Goal: Download file/media

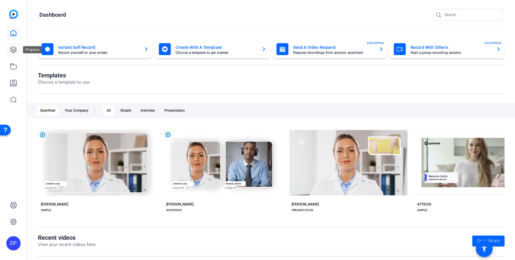
click at [16, 50] on icon at bounding box center [13, 49] width 7 height 7
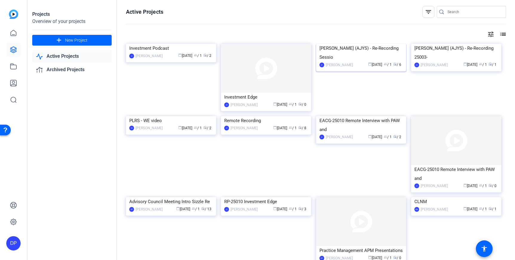
click at [374, 44] on img at bounding box center [361, 44] width 90 height 0
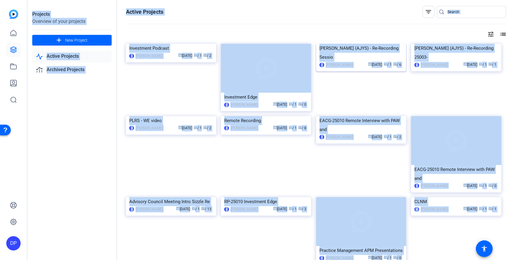
click at [374, 76] on div "Projects Overview of your projects add New Project Active Projects Archived Pro…" at bounding box center [270, 130] width 487 height 260
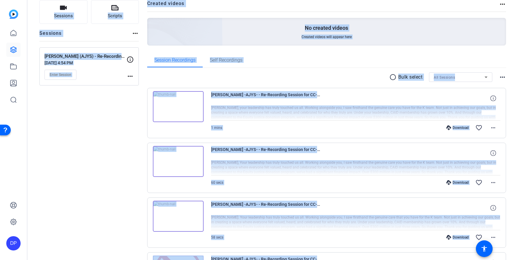
scroll to position [48, 0]
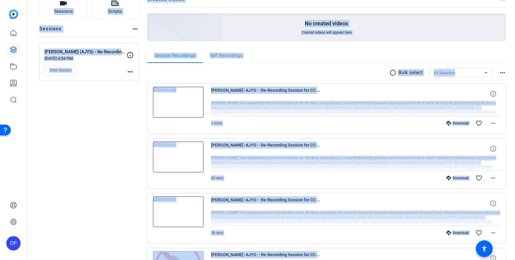
click at [175, 156] on img at bounding box center [178, 157] width 51 height 31
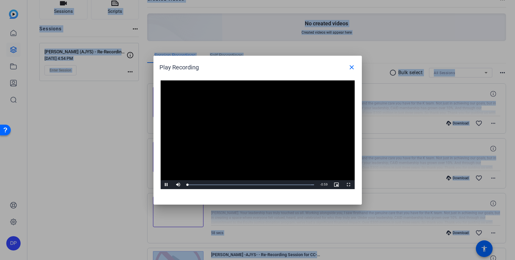
click at [250, 133] on video "Video Player" at bounding box center [258, 135] width 194 height 109
click at [165, 185] on span "Video Player" at bounding box center [167, 185] width 12 height 0
click at [350, 70] on mat-icon "close" at bounding box center [351, 67] width 7 height 7
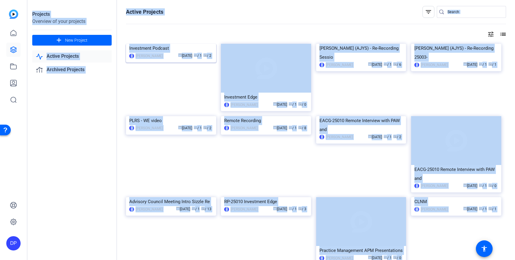
click at [215, 64] on mat-card-content "Investment Podcast [PERSON_NAME] calendar_today [DATE] group / 1 radio / 2" at bounding box center [170, 54] width 93 height 20
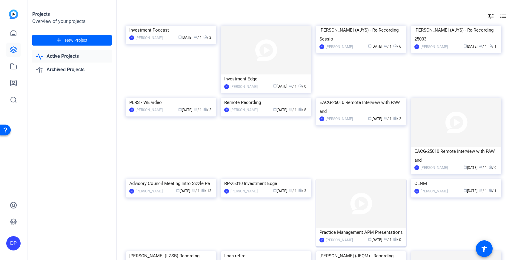
scroll to position [21, 0]
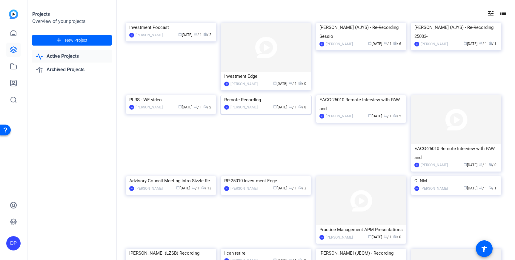
click at [269, 95] on img at bounding box center [266, 95] width 90 height 0
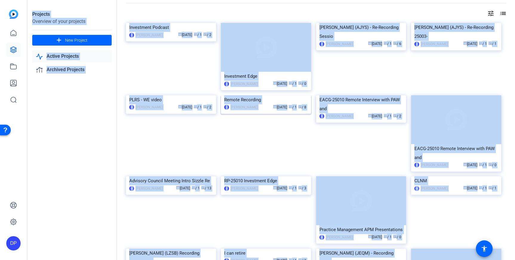
click at [269, 129] on div "Projects Overview of your projects add New Project Active Projects Archived Pro…" at bounding box center [270, 130] width 487 height 260
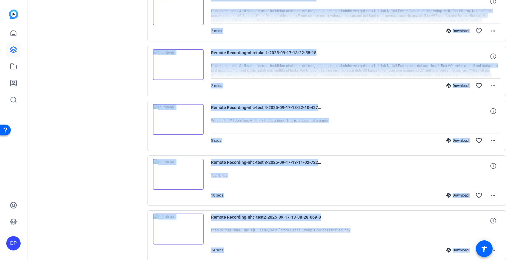
scroll to position [199, 0]
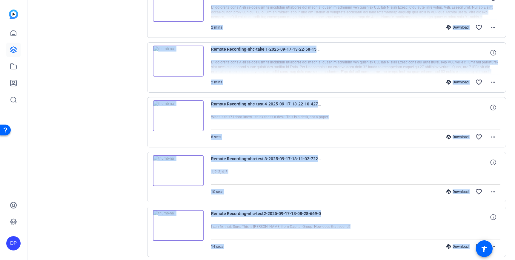
click at [309, 184] on div at bounding box center [355, 177] width 289 height 15
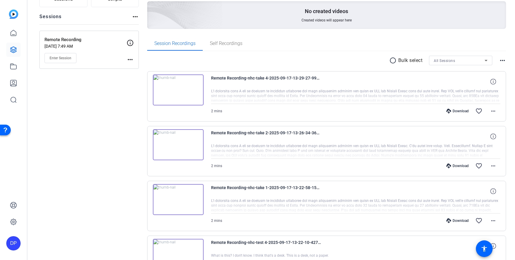
scroll to position [61, 0]
click at [460, 164] on div "Download" at bounding box center [457, 165] width 28 height 5
click at [492, 113] on mat-icon "more_horiz" at bounding box center [492, 110] width 7 height 7
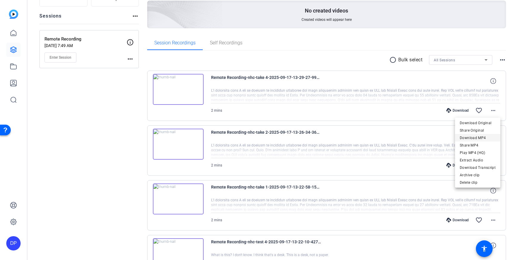
click at [473, 137] on span "Download MP4" at bounding box center [478, 138] width 36 height 7
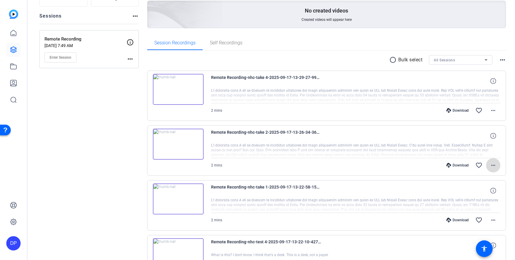
click at [492, 164] on mat-icon "more_horiz" at bounding box center [492, 165] width 7 height 7
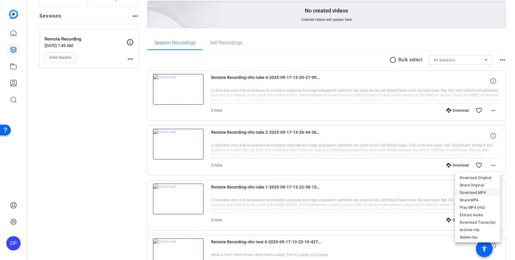
click at [477, 192] on span "Download MP4" at bounding box center [478, 192] width 36 height 7
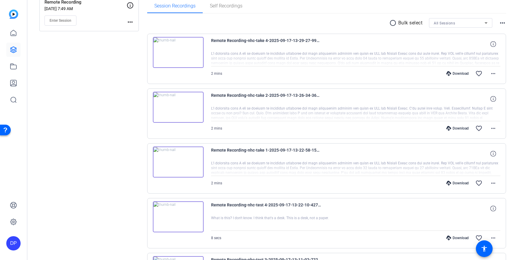
scroll to position [119, 0]
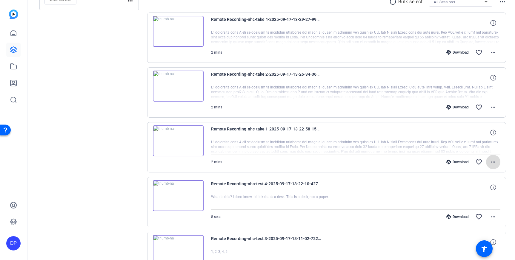
click at [491, 164] on mat-icon "more_horiz" at bounding box center [492, 162] width 7 height 7
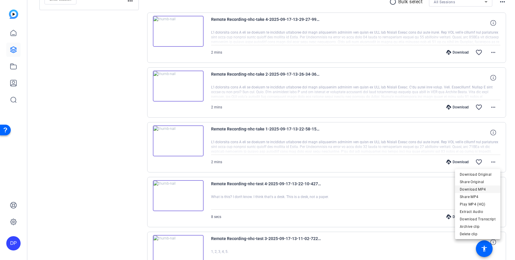
click at [472, 189] on span "Download MP4" at bounding box center [478, 189] width 36 height 7
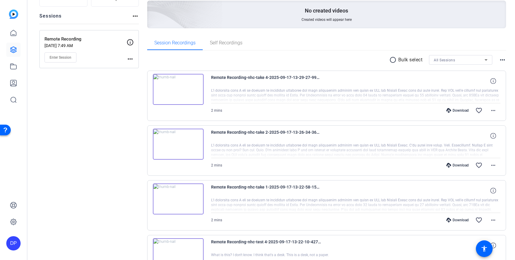
scroll to position [60, 0]
click at [183, 92] on img at bounding box center [178, 90] width 51 height 31
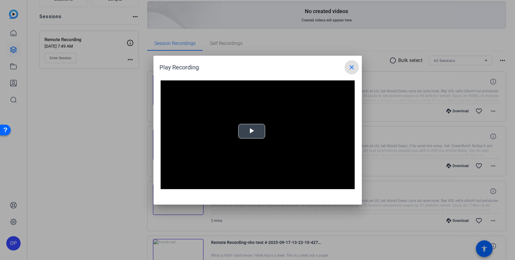
click at [252, 131] on span "Video Player" at bounding box center [252, 131] width 0 height 0
click at [349, 67] on mat-icon "close" at bounding box center [351, 67] width 7 height 7
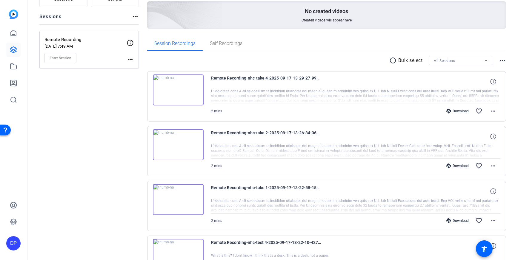
click at [251, 117] on div "2 mins Download favorite_border more_horiz" at bounding box center [355, 111] width 289 height 14
click at [475, 96] on div at bounding box center [355, 96] width 289 height 15
click at [488, 97] on div at bounding box center [355, 96] width 289 height 15
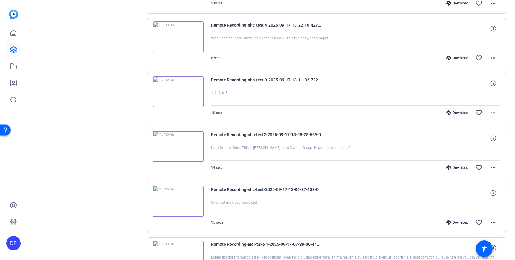
scroll to position [310, 0]
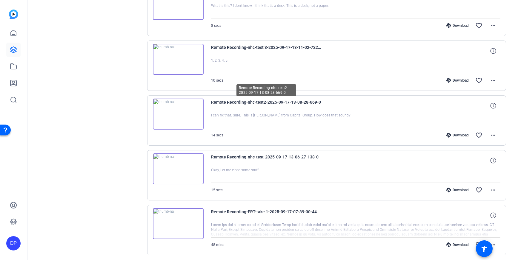
click at [241, 101] on span "Remote Recording-nhc-test2-2025-09-17-13-08-28-669-0" at bounding box center [266, 106] width 110 height 14
click at [193, 112] on img at bounding box center [178, 114] width 51 height 31
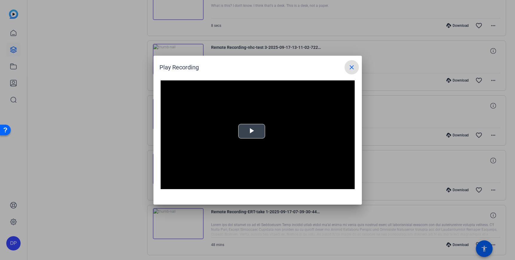
click at [252, 131] on span "Video Player" at bounding box center [252, 131] width 0 height 0
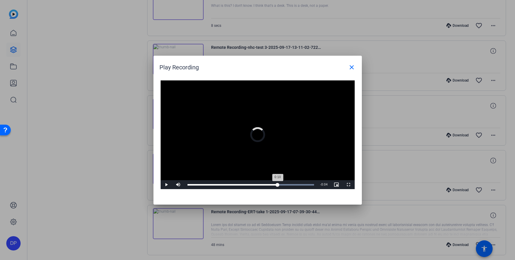
drag, startPoint x: 268, startPoint y: 185, endPoint x: 278, endPoint y: 181, distance: 10.1
click at [278, 182] on div "Loaded : 100.00% 0:10 0:10" at bounding box center [250, 185] width 133 height 9
click at [348, 66] on mat-icon "close" at bounding box center [351, 67] width 7 height 7
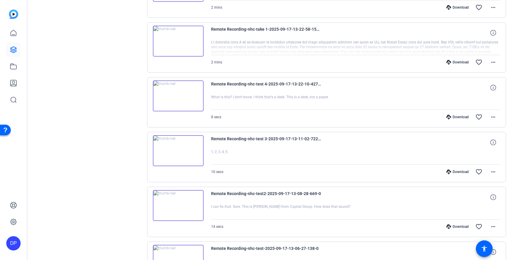
scroll to position [234, 0]
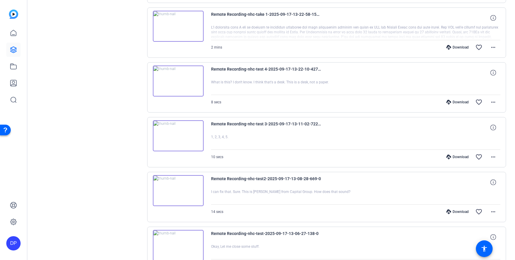
click at [198, 139] on img at bounding box center [178, 136] width 51 height 31
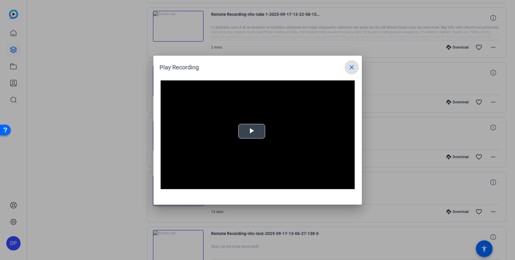
click at [252, 131] on span "Video Player" at bounding box center [252, 131] width 0 height 0
click at [352, 66] on mat-icon "close" at bounding box center [351, 67] width 7 height 7
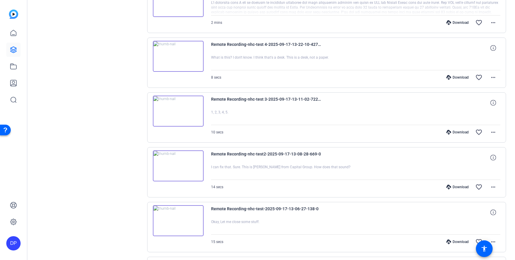
scroll to position [255, 0]
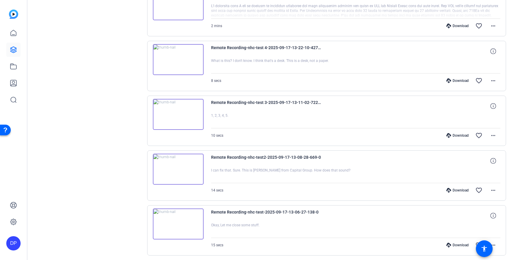
click at [195, 172] on img at bounding box center [178, 169] width 51 height 31
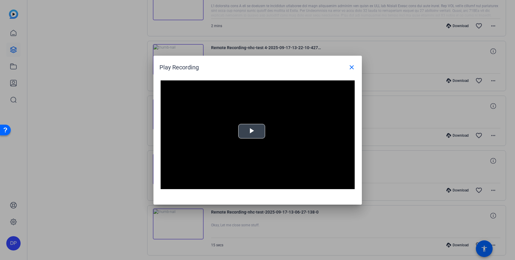
click at [252, 131] on span "Video Player" at bounding box center [252, 131] width 0 height 0
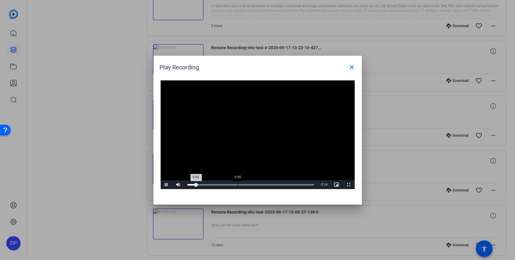
click at [238, 186] on div "Loaded : 100.00% 0:05 0:01" at bounding box center [250, 184] width 127 height 1
click at [349, 185] on span "Video Player" at bounding box center [349, 185] width 12 height 0
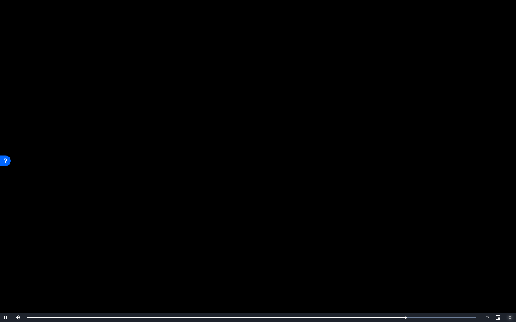
click at [511, 260] on span "Video Player" at bounding box center [510, 318] width 12 height 0
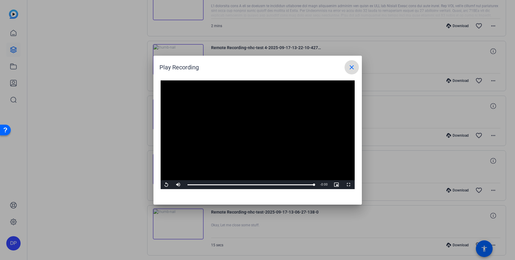
click at [349, 65] on mat-icon "close" at bounding box center [351, 67] width 7 height 7
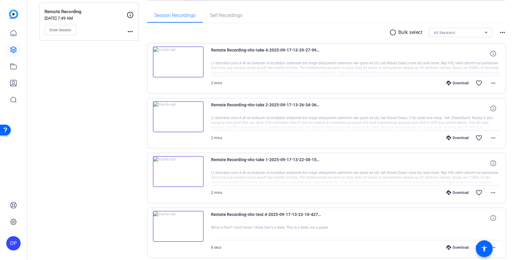
scroll to position [86, 0]
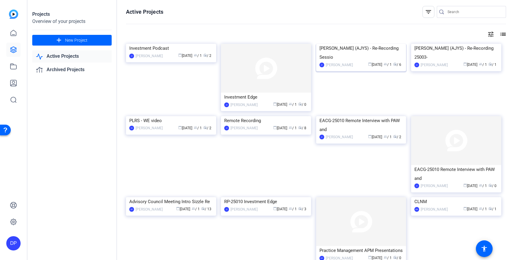
click at [363, 44] on img at bounding box center [361, 44] width 90 height 0
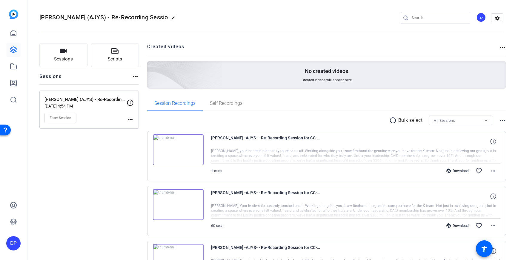
click at [189, 157] on img at bounding box center [178, 150] width 51 height 31
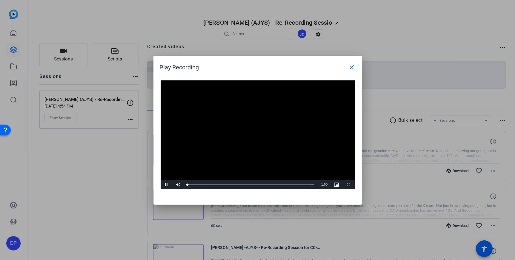
click at [251, 130] on div "Video Player is loading. Play Video Pause Mute Current Time 0:00 / Duration 1:0…" at bounding box center [258, 135] width 194 height 109
click at [349, 185] on span "Video Player" at bounding box center [349, 185] width 12 height 0
click at [351, 70] on mat-icon "close" at bounding box center [351, 67] width 7 height 7
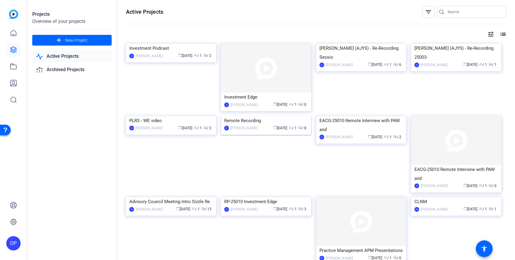
click at [283, 116] on img at bounding box center [266, 116] width 90 height 0
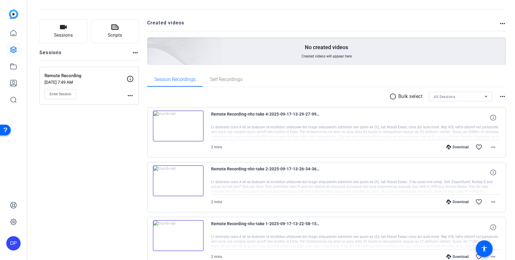
scroll to position [24, 0]
